Goal: Task Accomplishment & Management: Use online tool/utility

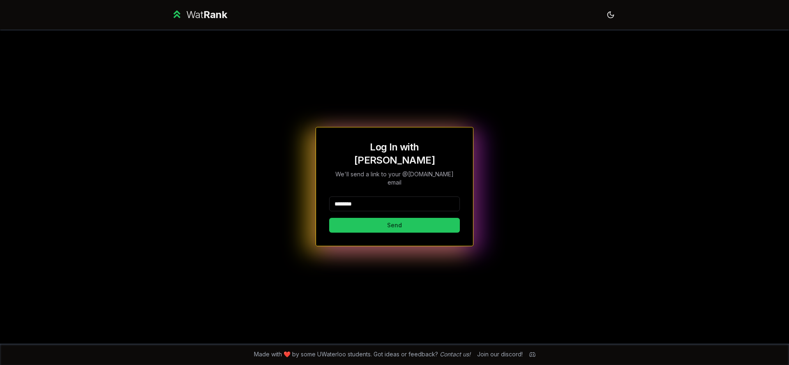
type input "********"
click at [394, 218] on button "Send" at bounding box center [394, 225] width 131 height 15
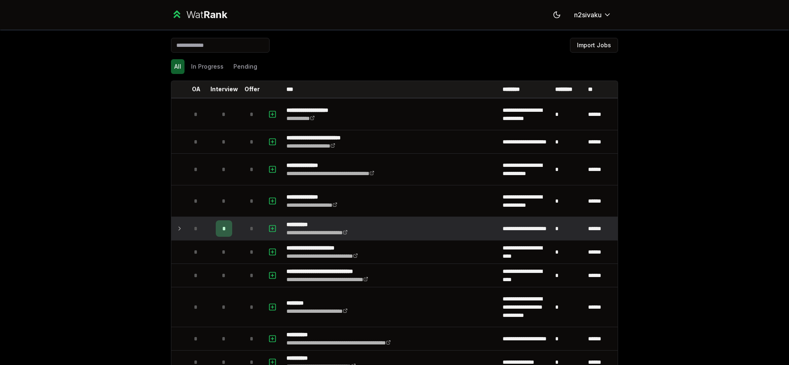
click at [181, 229] on icon at bounding box center [179, 229] width 7 height 10
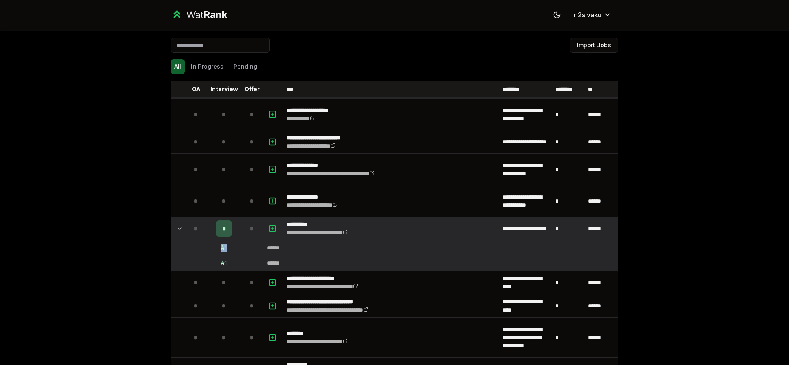
drag, startPoint x: 229, startPoint y: 249, endPoint x: 217, endPoint y: 249, distance: 11.1
click at [217, 249] on td "# 1" at bounding box center [224, 247] width 33 height 15
click at [201, 250] on td at bounding box center [196, 247] width 23 height 15
click at [177, 226] on icon at bounding box center [179, 229] width 7 height 10
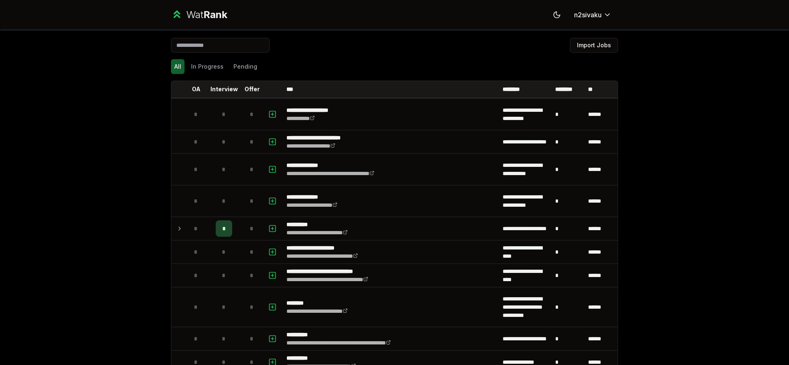
click at [179, 229] on icon at bounding box center [179, 229] width 7 height 10
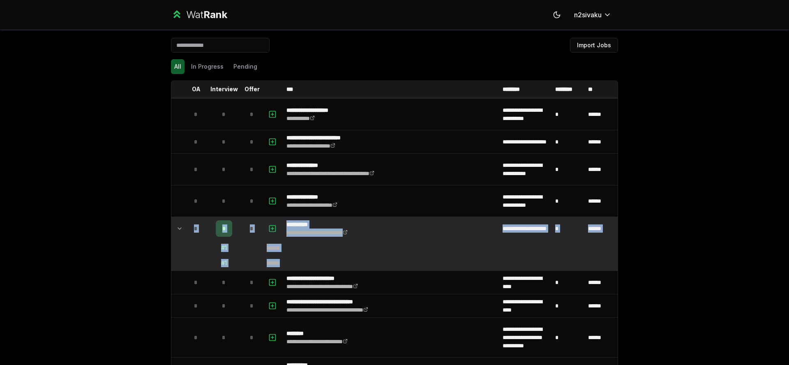
drag, startPoint x: 295, startPoint y: 261, endPoint x: 194, endPoint y: 231, distance: 104.8
click at [202, 249] on td at bounding box center [196, 247] width 23 height 15
drag, startPoint x: 239, startPoint y: 263, endPoint x: 217, endPoint y: 248, distance: 26.9
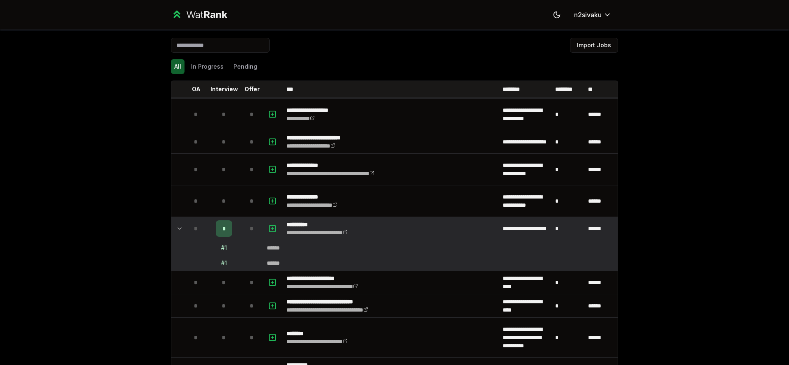
click at [291, 250] on td "******" at bounding box center [440, 247] width 354 height 15
